Goal: Task Accomplishment & Management: Manage account settings

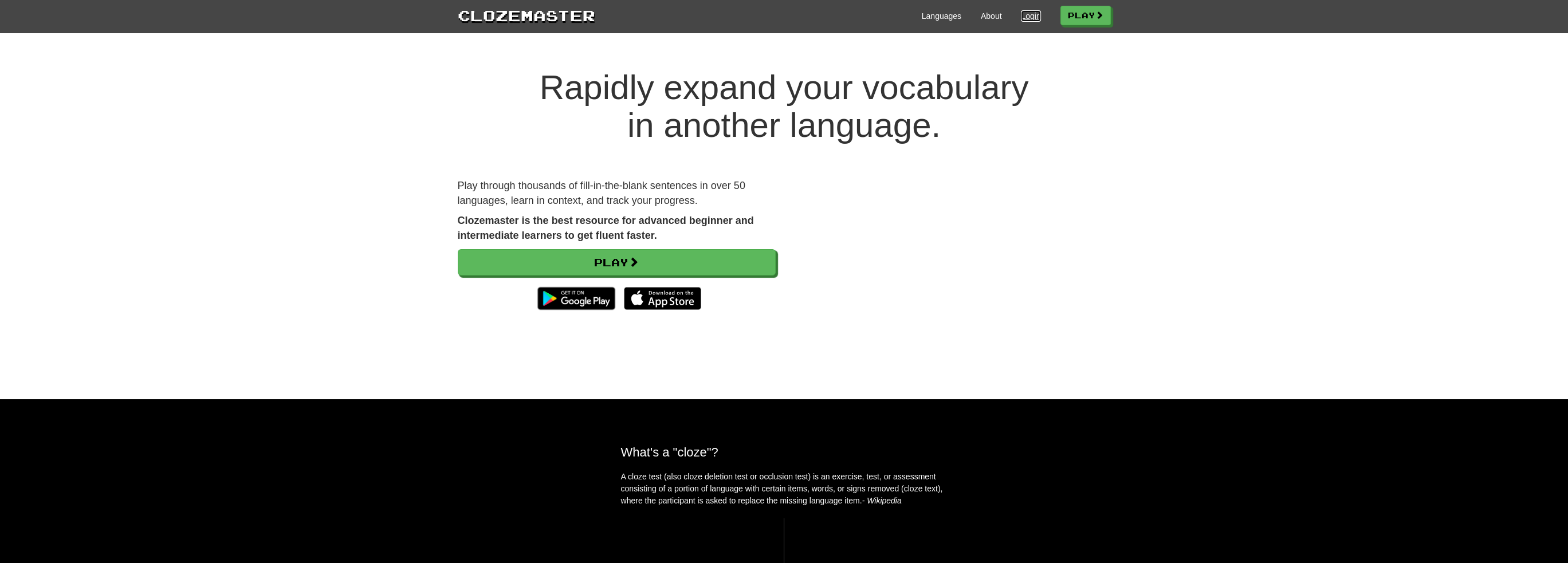
click at [1029, 18] on link "Login" at bounding box center [1030, 16] width 20 height 12
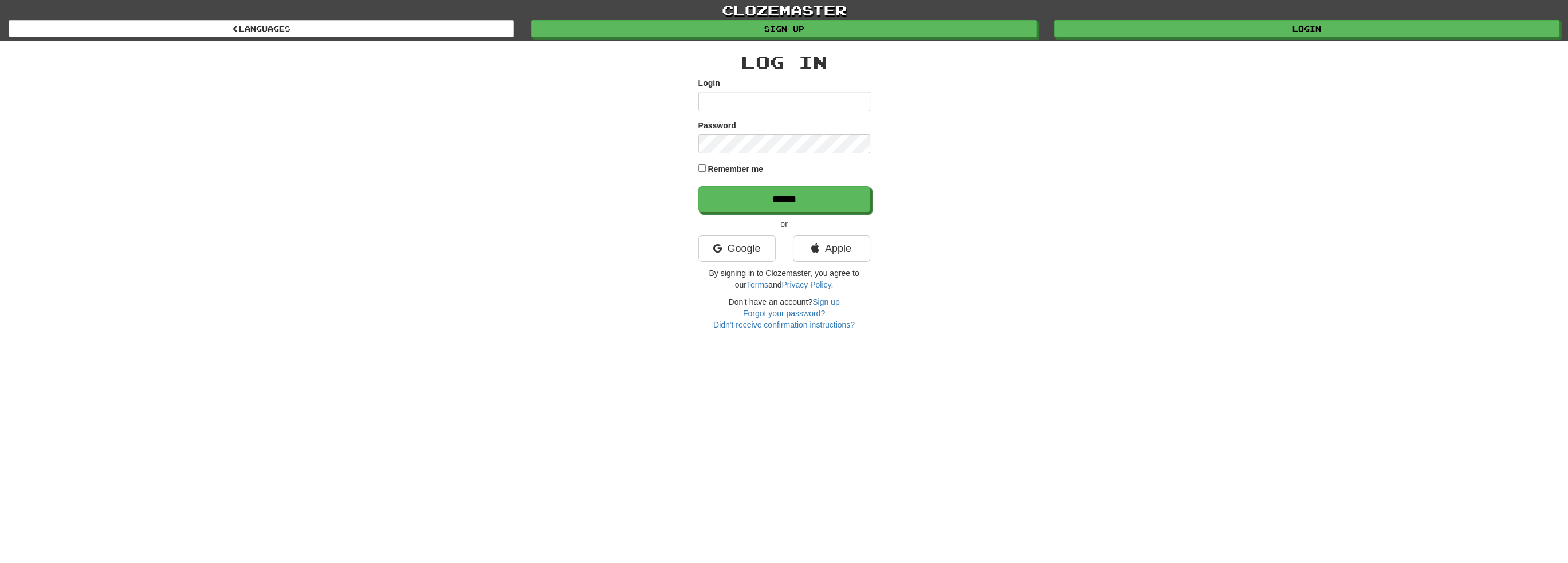
click at [748, 105] on input "Login" at bounding box center [784, 101] width 172 height 20
click at [810, 104] on input "Login" at bounding box center [784, 101] width 172 height 20
type input "**********"
click at [812, 208] on input "******" at bounding box center [785, 200] width 172 height 27
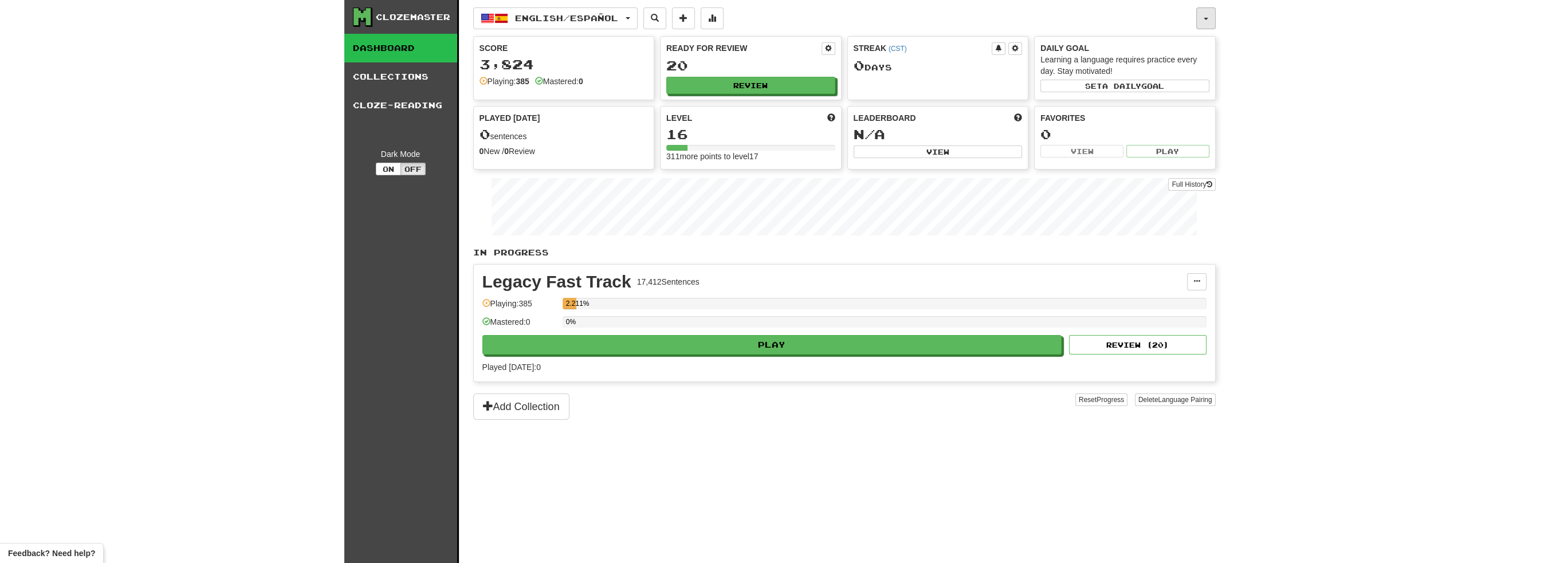
click at [1207, 21] on button "button" at bounding box center [1205, 19] width 20 height 22
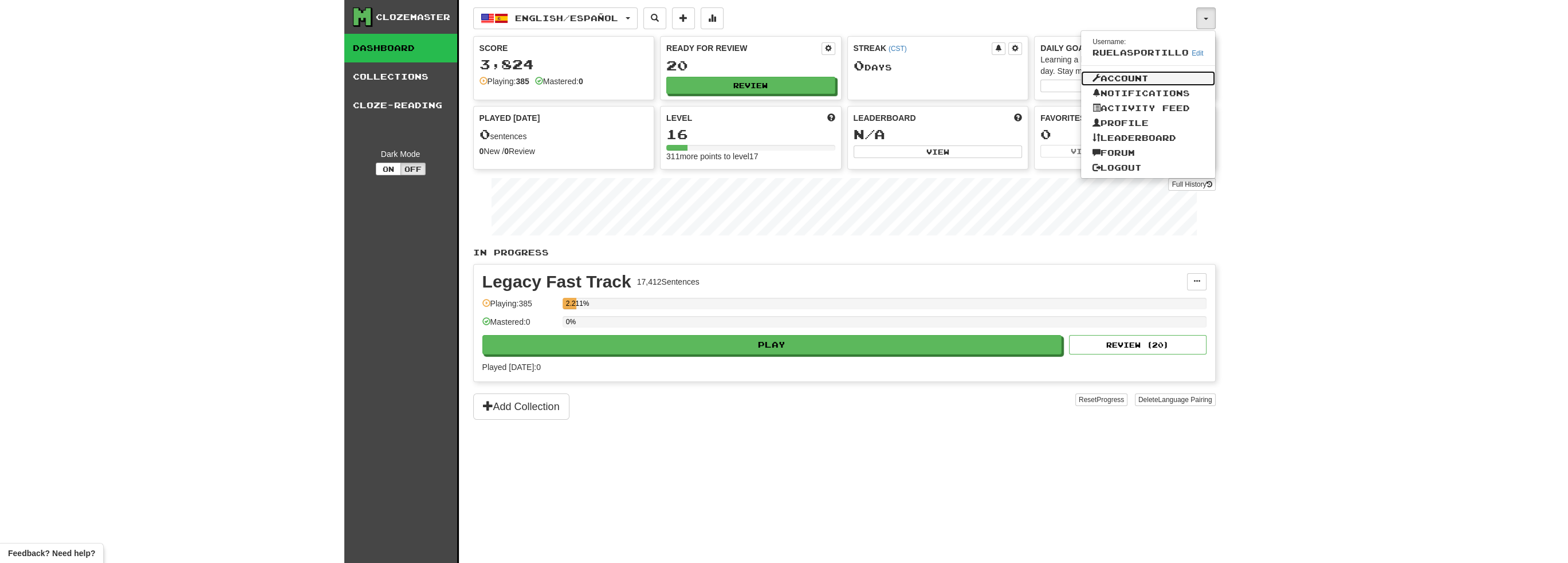
click at [1141, 77] on link "Account" at bounding box center [1148, 78] width 134 height 15
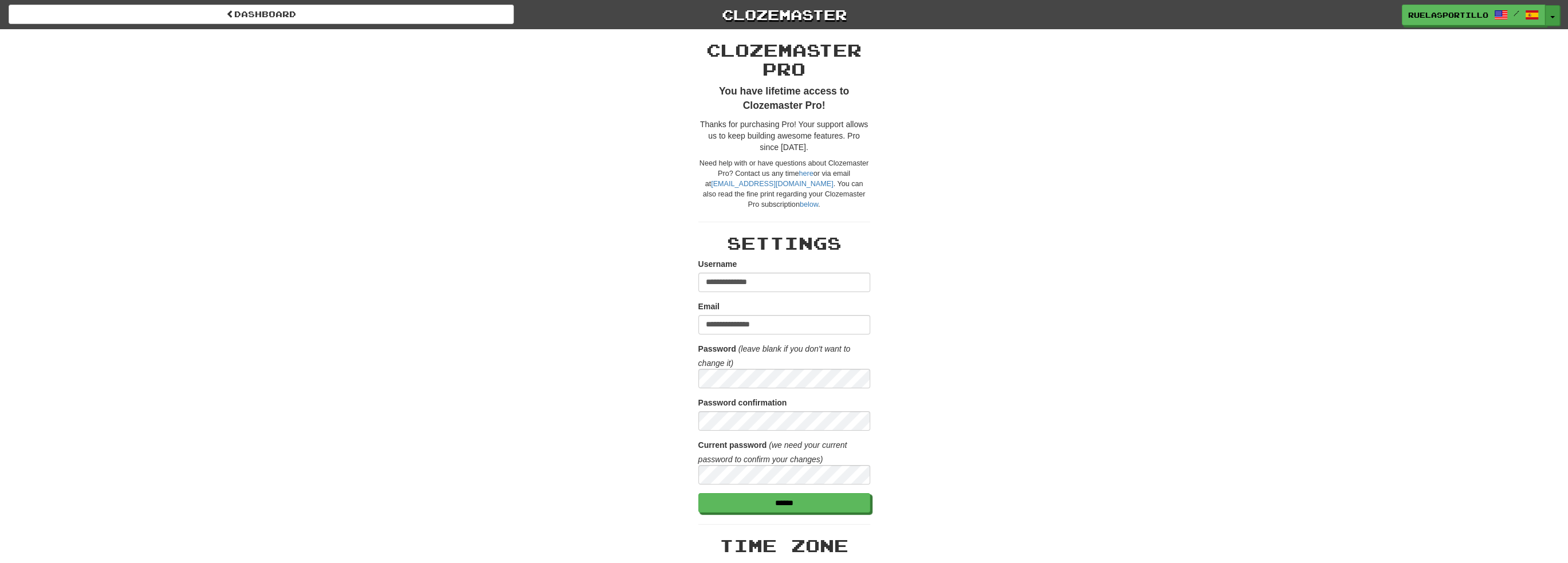
click at [1551, 14] on button "Toggle Dropdown" at bounding box center [1552, 16] width 15 height 20
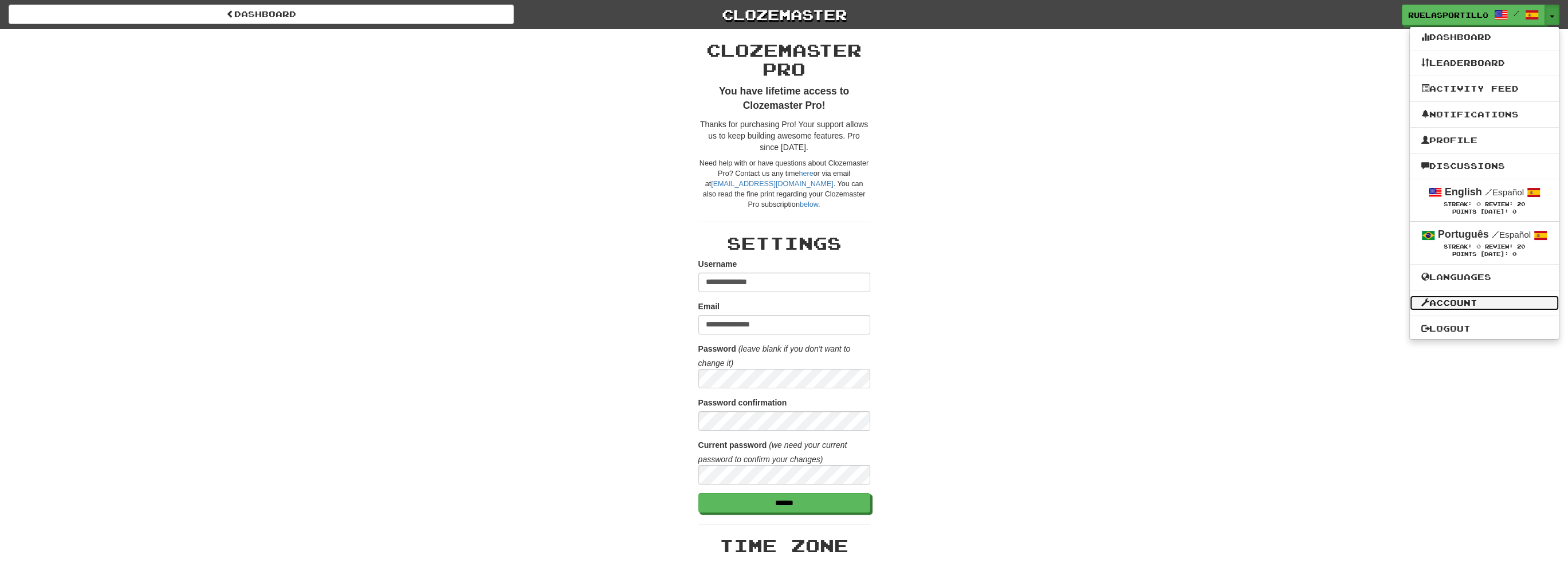
click at [1451, 304] on link "Account" at bounding box center [1484, 302] width 149 height 15
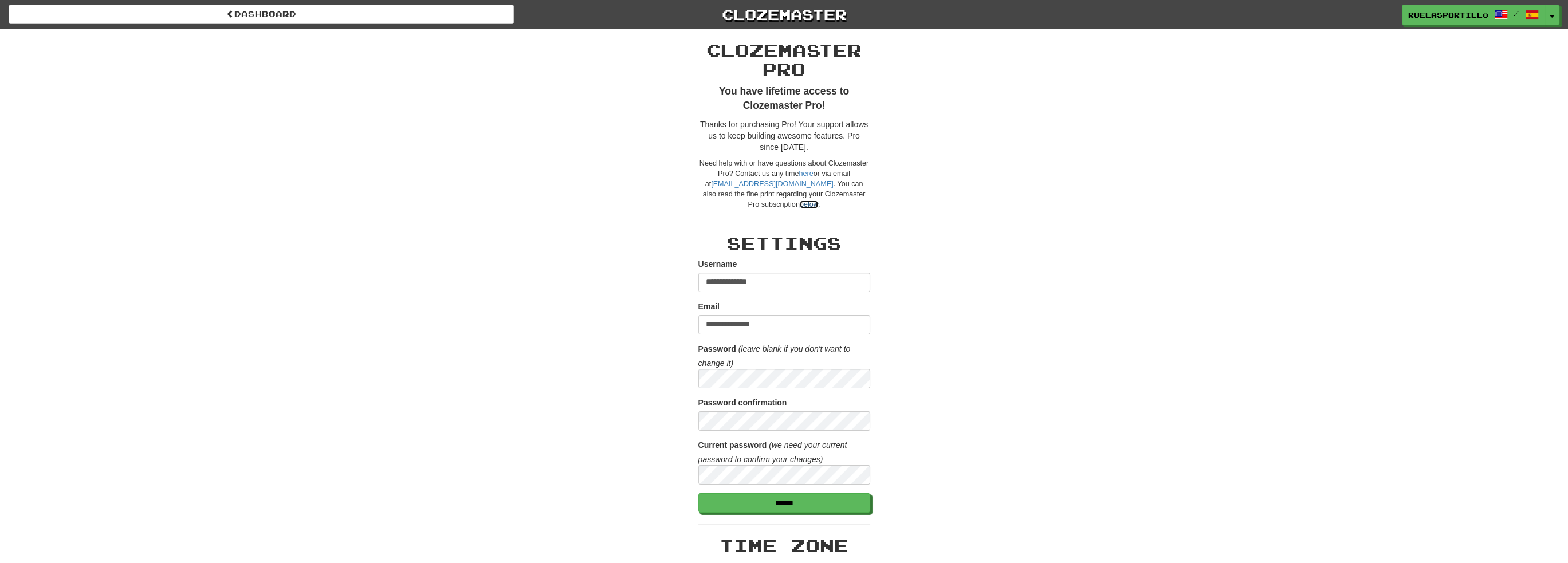
click at [800, 201] on link "below" at bounding box center [809, 205] width 18 height 8
click at [1556, 21] on button "Toggle Dropdown" at bounding box center [1552, 16] width 15 height 20
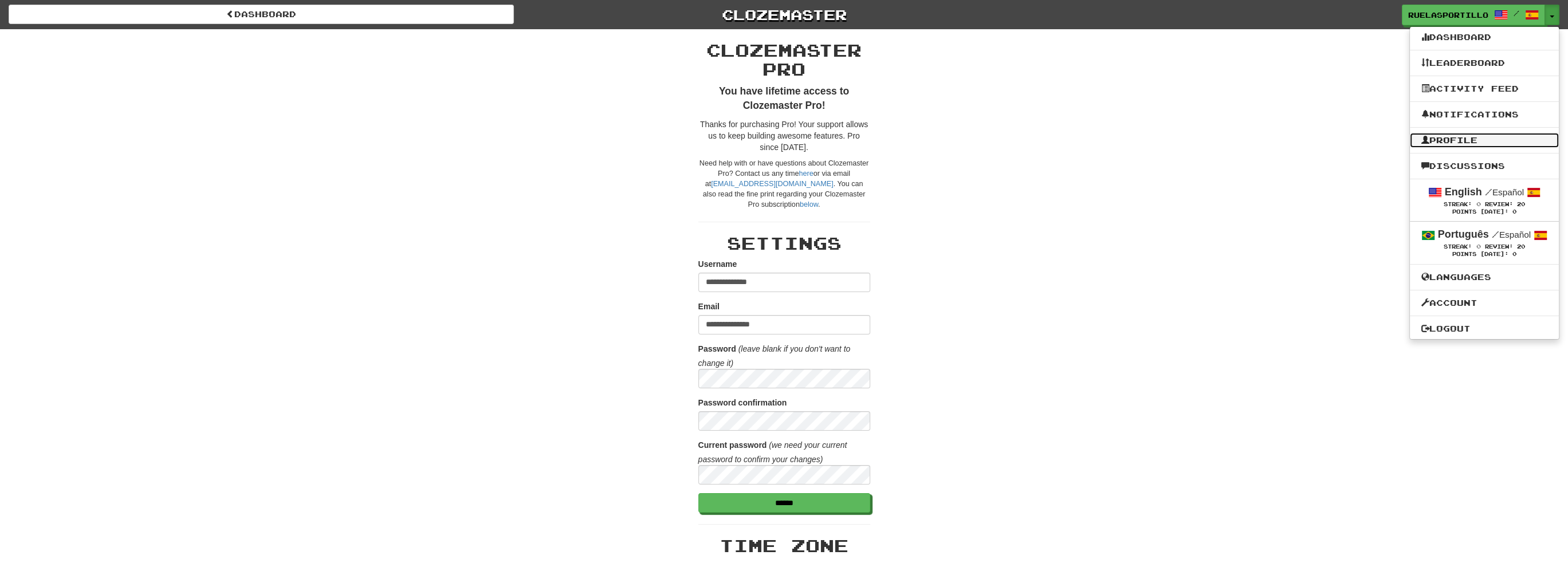
click at [1470, 138] on link "Profile" at bounding box center [1484, 140] width 149 height 15
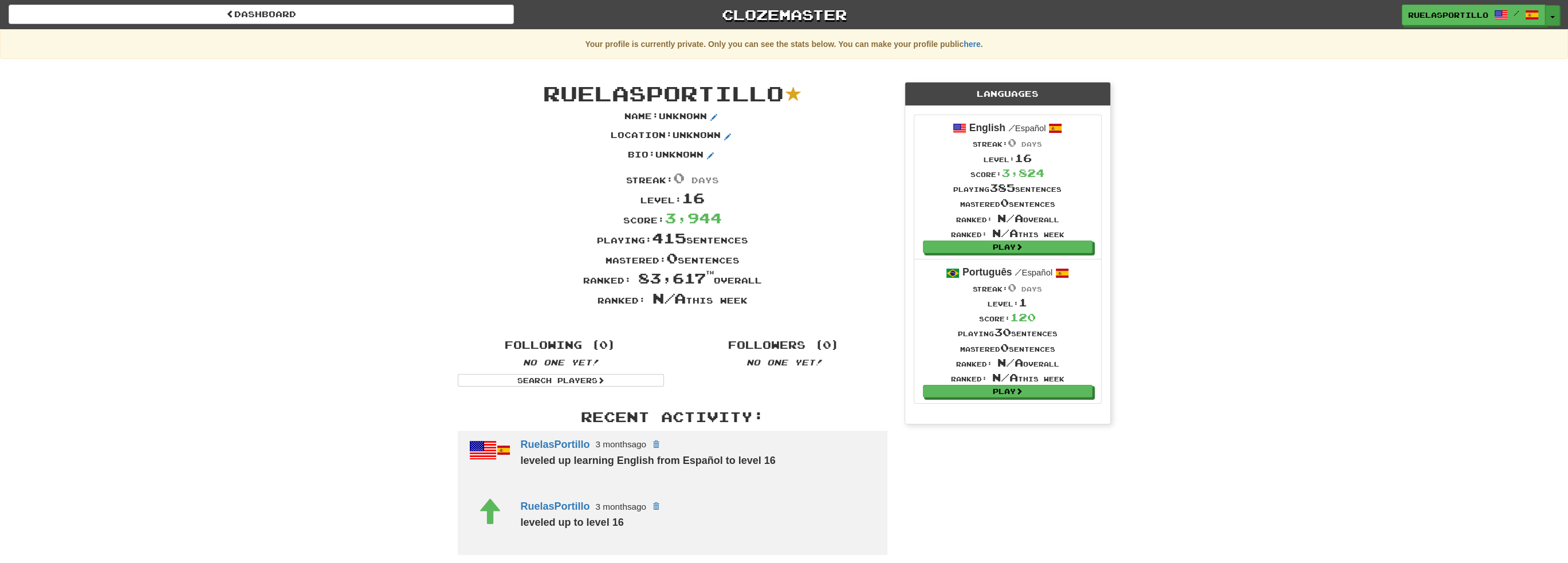
click at [1549, 16] on button "Toggle Dropdown" at bounding box center [1552, 16] width 15 height 20
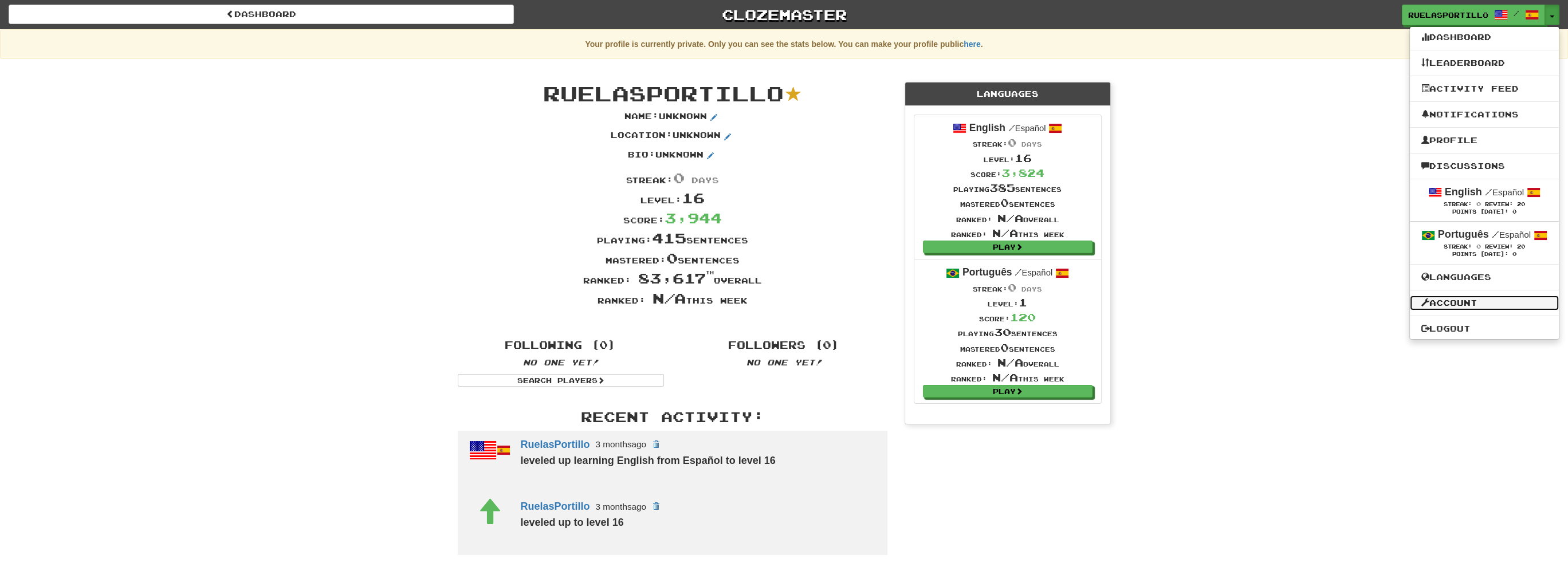
click at [1466, 301] on link "Account" at bounding box center [1484, 302] width 149 height 15
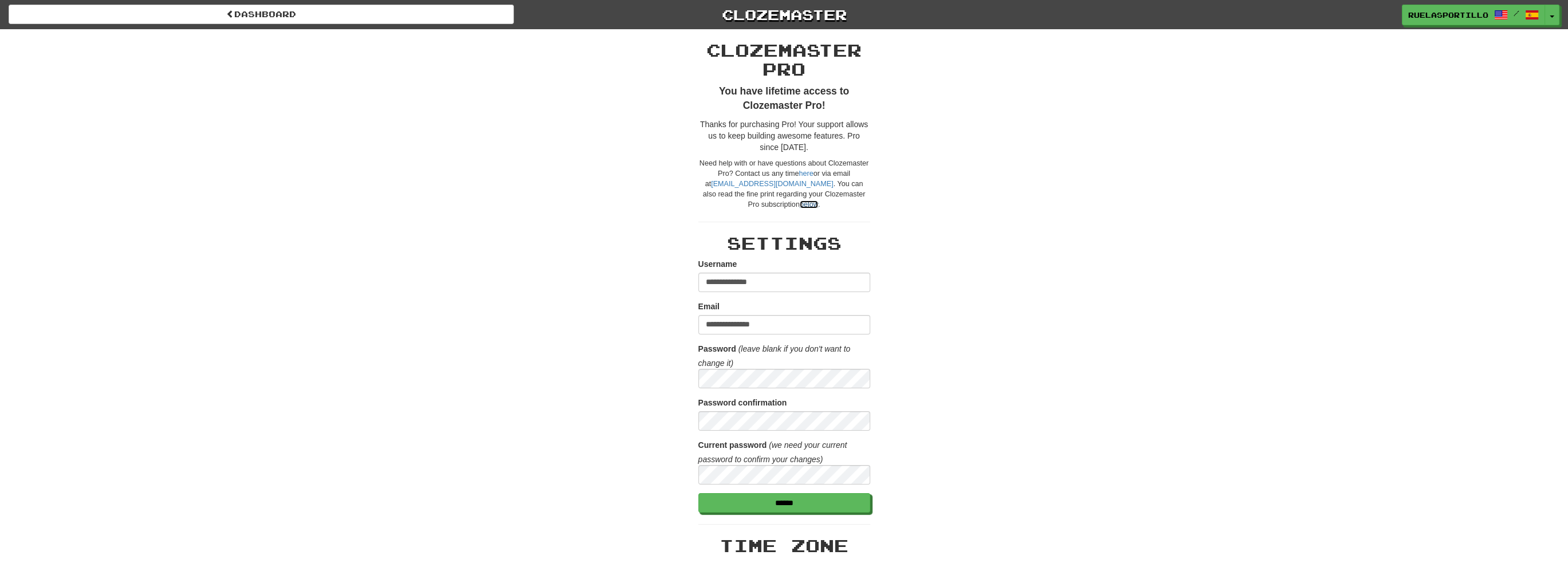
click at [800, 201] on link "below" at bounding box center [809, 205] width 18 height 8
click at [800, 203] on link "below" at bounding box center [809, 205] width 18 height 8
